Goal: Task Accomplishment & Management: Manage account settings

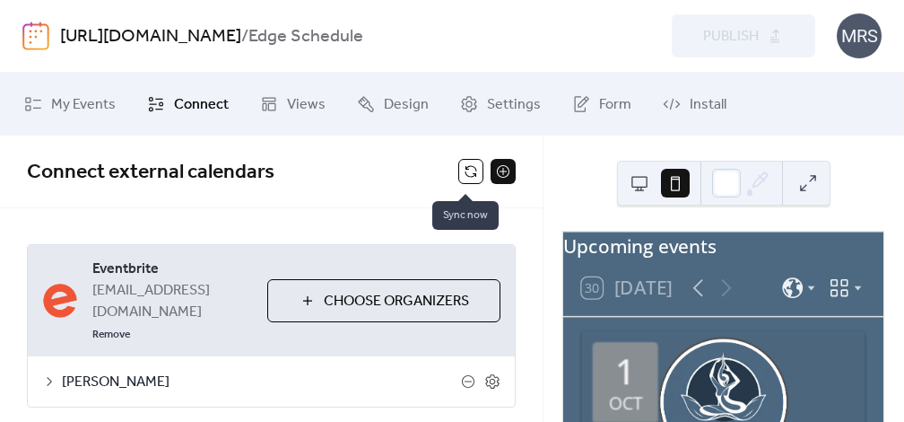
click at [466, 177] on button at bounding box center [470, 171] width 25 height 25
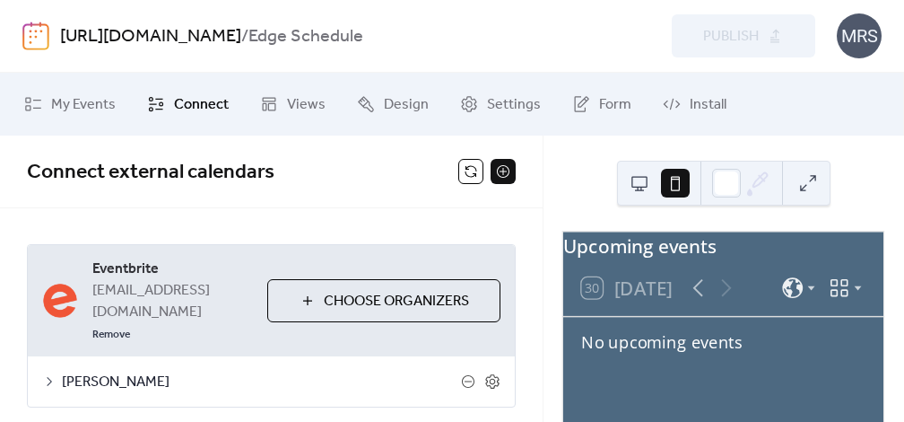
click at [641, 181] on button at bounding box center [639, 183] width 29 height 29
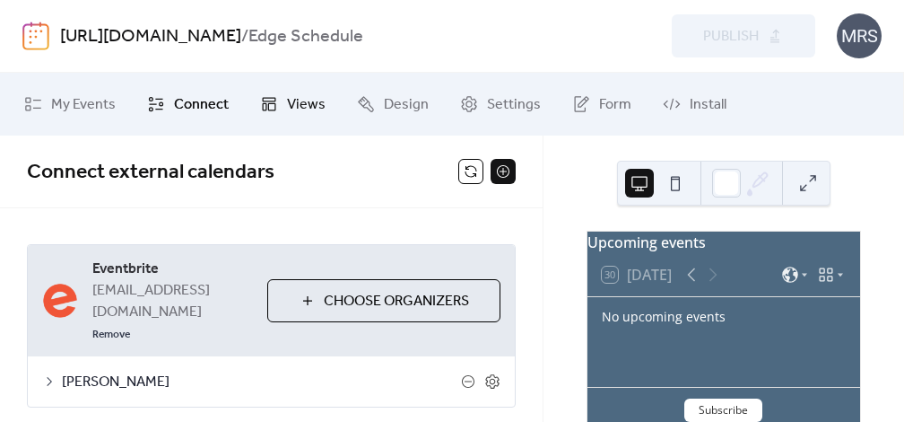
click at [260, 97] on icon at bounding box center [269, 104] width 18 height 18
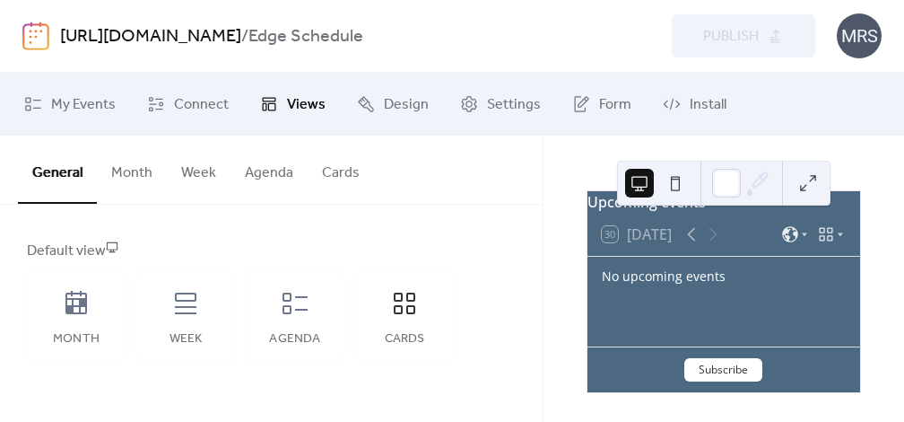
scroll to position [55, 0]
click at [169, 319] on div "Week" at bounding box center [185, 316] width 99 height 90
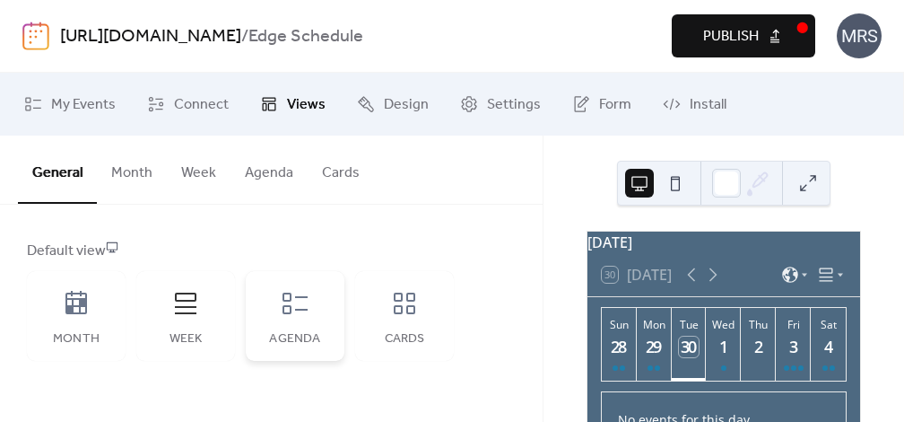
click at [294, 328] on div "Agenda" at bounding box center [295, 316] width 99 height 90
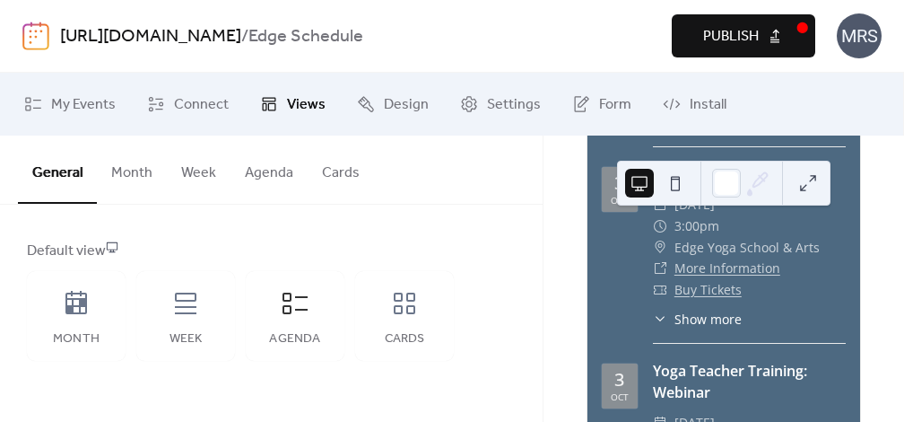
scroll to position [593, 0]
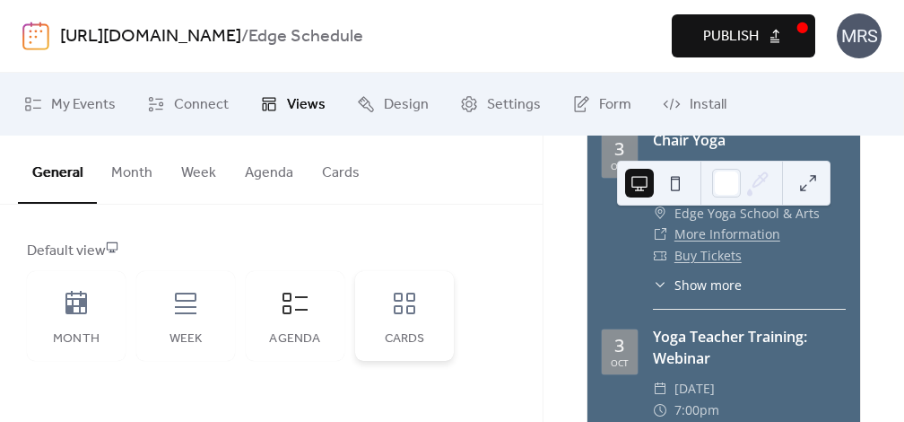
click at [389, 329] on div "Cards" at bounding box center [404, 316] width 99 height 90
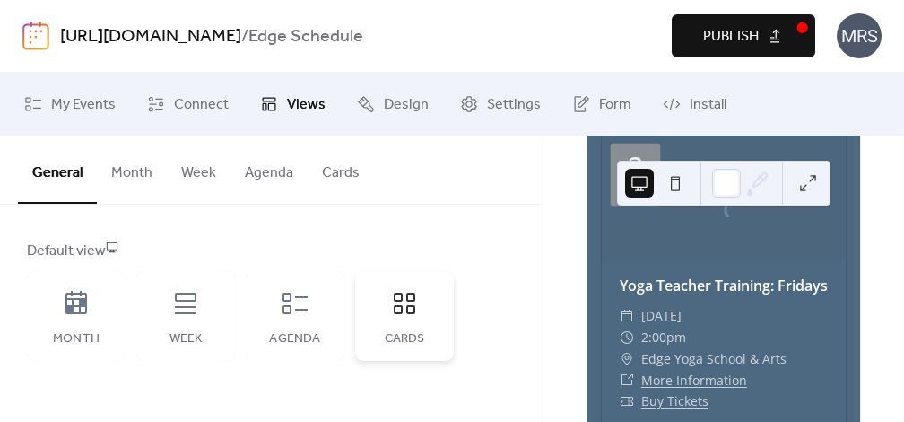
scroll to position [0, 0]
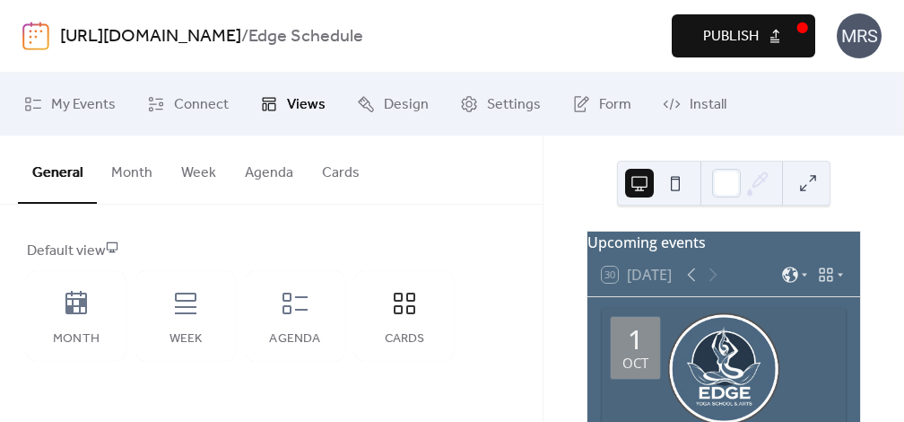
click at [730, 41] on span "Publish" at bounding box center [731, 37] width 56 height 22
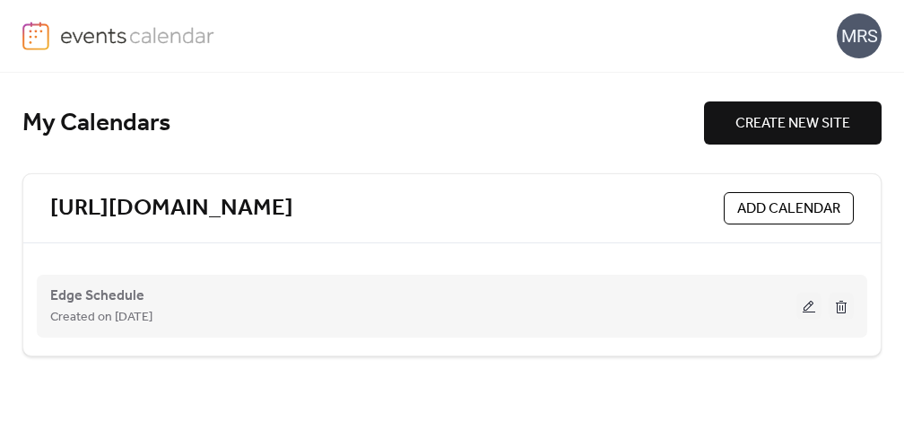
click at [814, 318] on button at bounding box center [809, 305] width 25 height 27
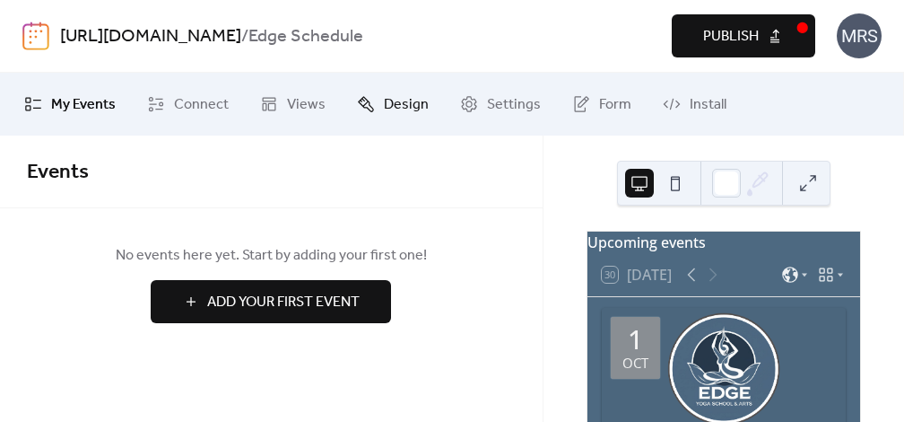
click at [406, 109] on span "Design" at bounding box center [406, 105] width 45 height 22
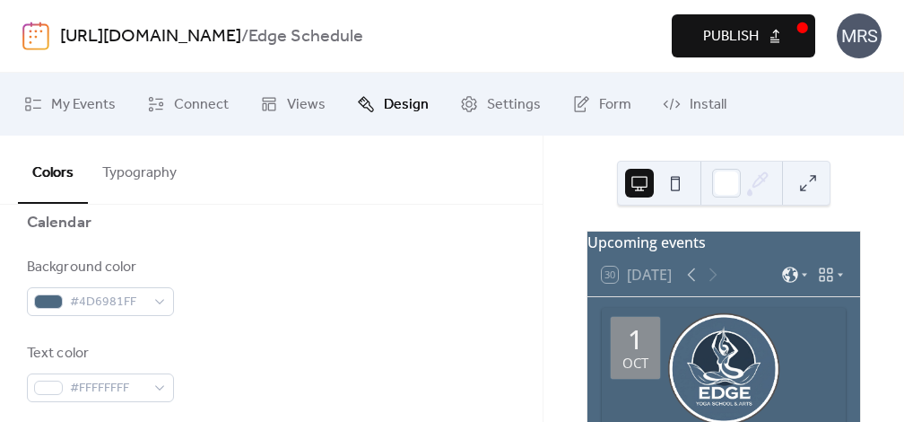
scroll to position [196, 0]
click at [138, 312] on span "#4D6981FF" at bounding box center [107, 302] width 75 height 22
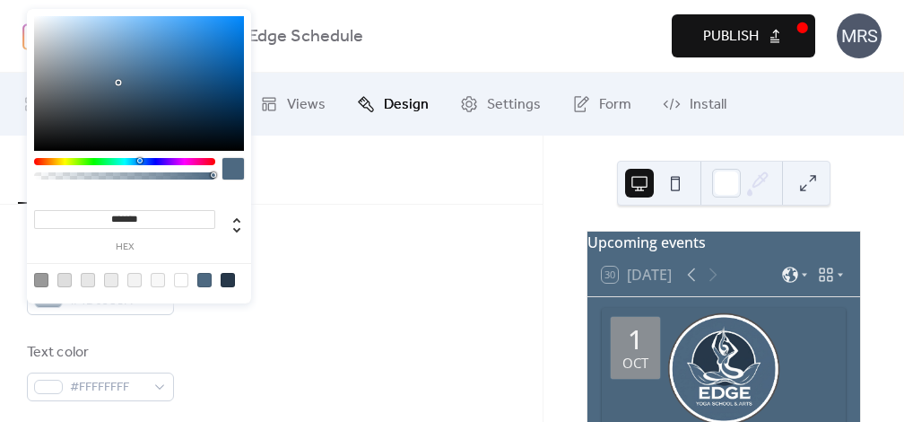
click at [66, 281] on div at bounding box center [64, 280] width 14 height 14
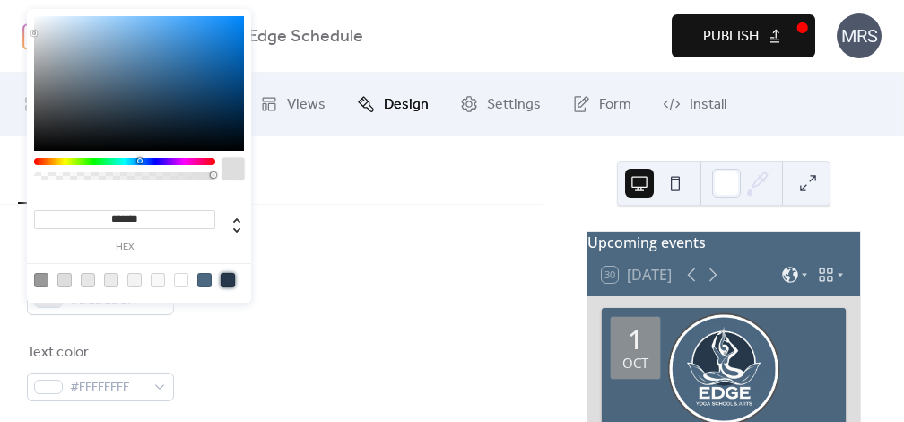
click at [231, 279] on div at bounding box center [228, 280] width 14 height 14
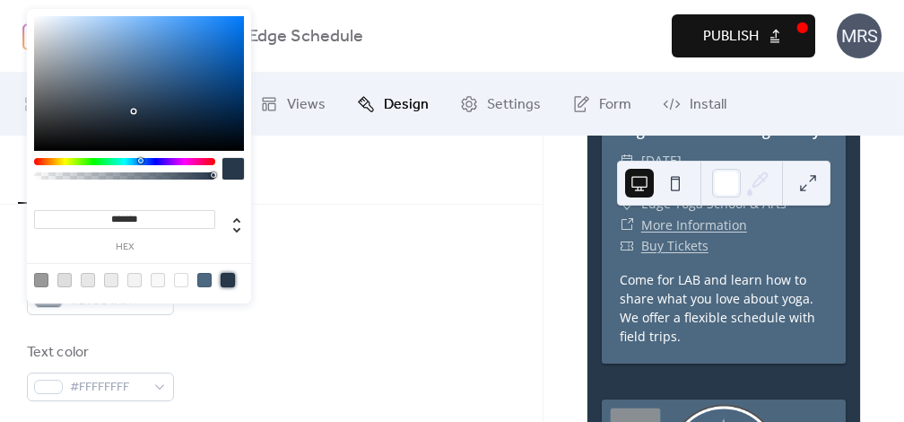
scroll to position [755, 0]
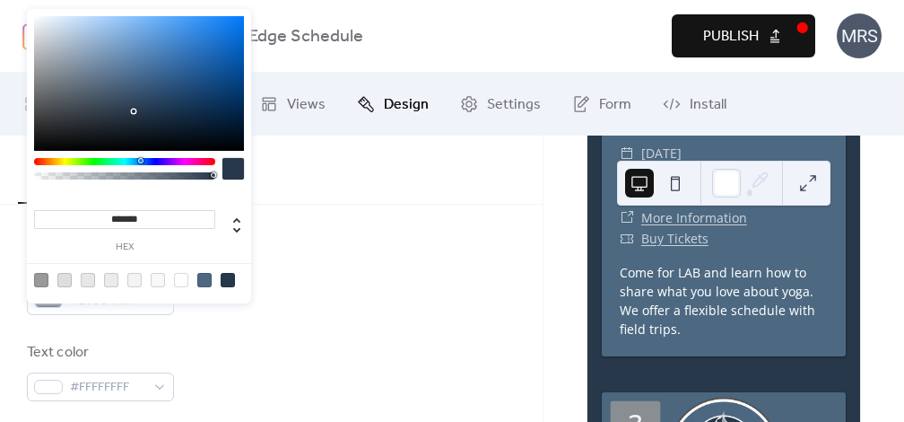
click at [188, 281] on div at bounding box center [181, 280] width 14 height 14
type input "*******"
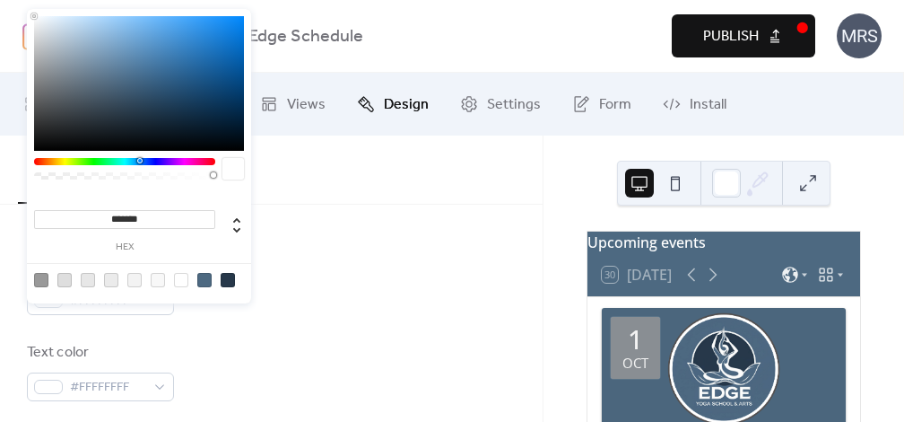
scroll to position [0, 0]
click at [732, 36] on span "Publish" at bounding box center [731, 37] width 56 height 22
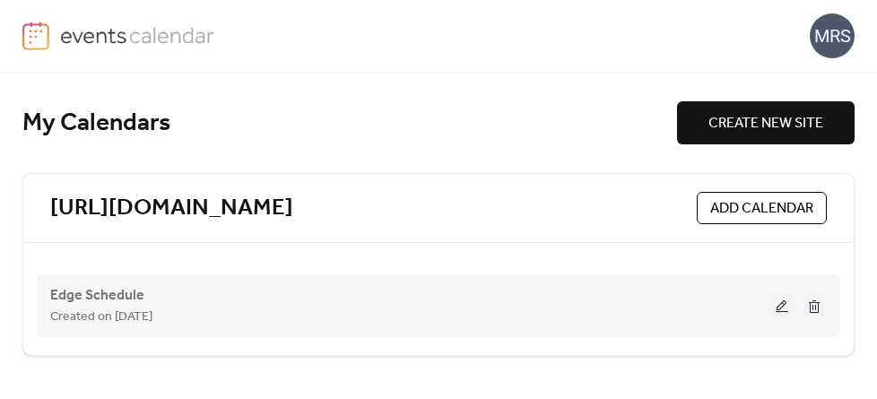
click at [787, 319] on button at bounding box center [782, 305] width 25 height 27
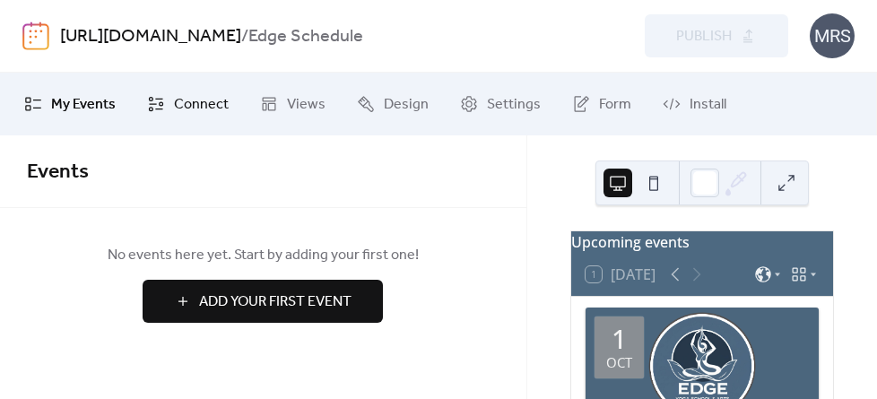
click at [187, 100] on span "Connect" at bounding box center [201, 105] width 55 height 22
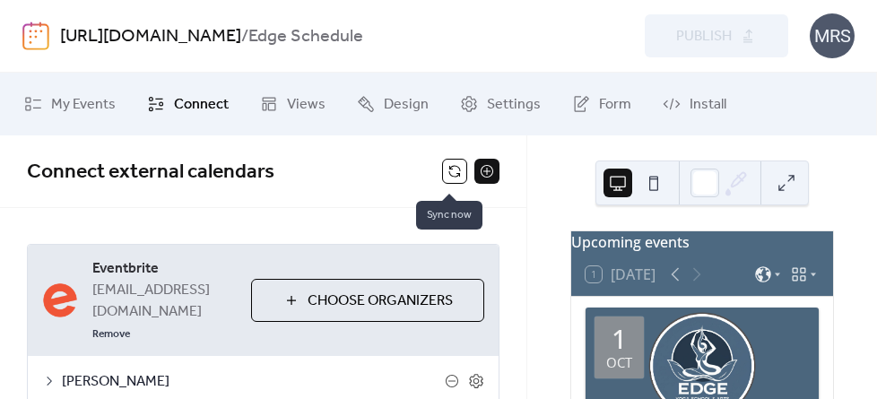
click at [448, 176] on button at bounding box center [454, 171] width 25 height 25
click at [456, 169] on button at bounding box center [454, 171] width 25 height 25
